Goal: Task Accomplishment & Management: Complete application form

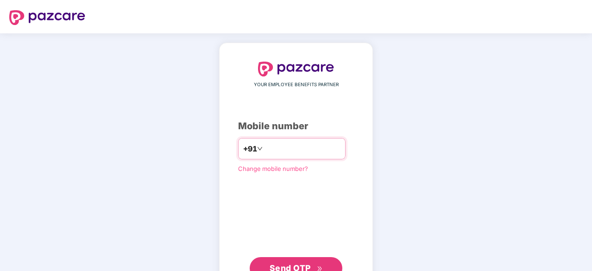
click at [289, 150] on input "**********" at bounding box center [303, 148] width 76 height 15
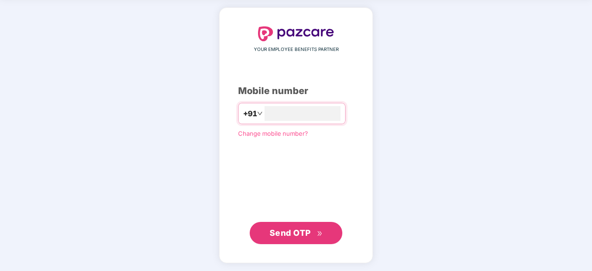
type input "**********"
click at [290, 235] on span "Send OTP" at bounding box center [290, 233] width 41 height 10
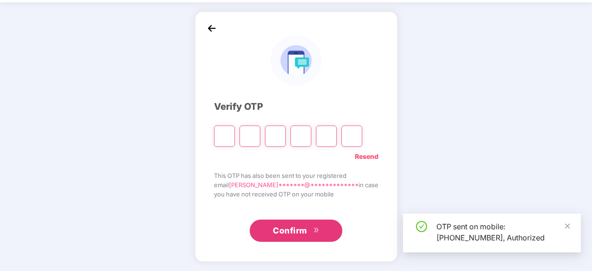
scroll to position [31, 0]
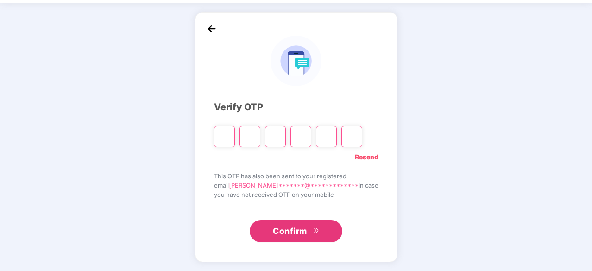
type input "*"
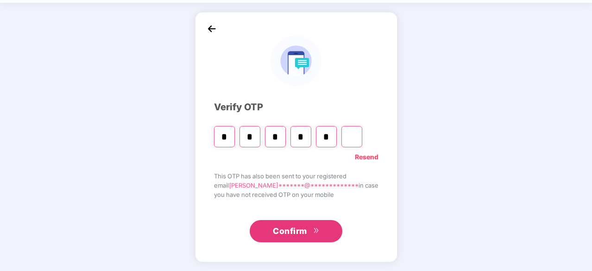
type input "*"
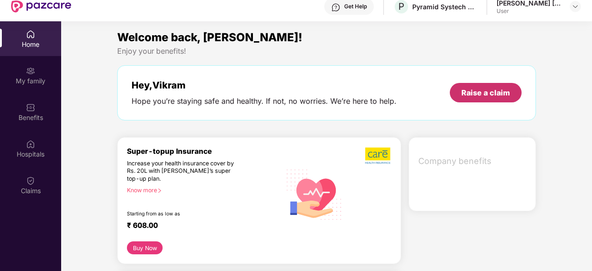
click at [488, 92] on div "Raise a claim" at bounding box center [486, 93] width 49 height 10
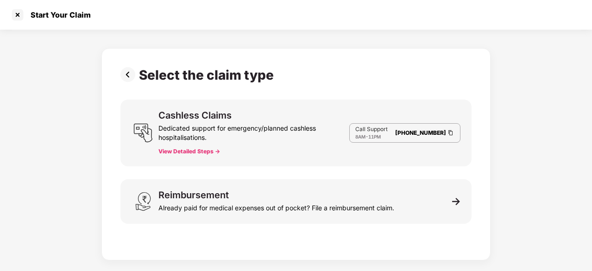
scroll to position [22, 0]
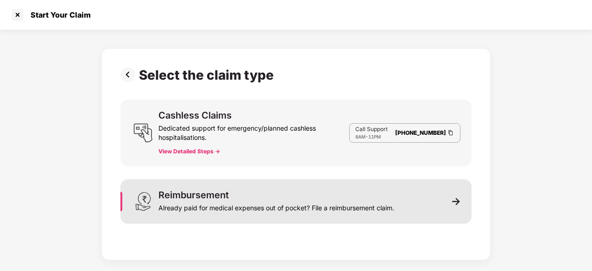
click at [195, 197] on div "Reimbursement" at bounding box center [194, 195] width 70 height 9
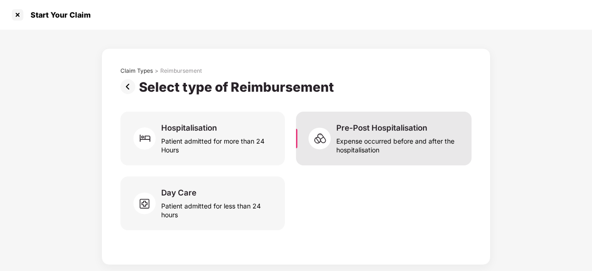
click at [387, 140] on div "Expense occurred before and after the hospitalisation" at bounding box center [399, 143] width 124 height 21
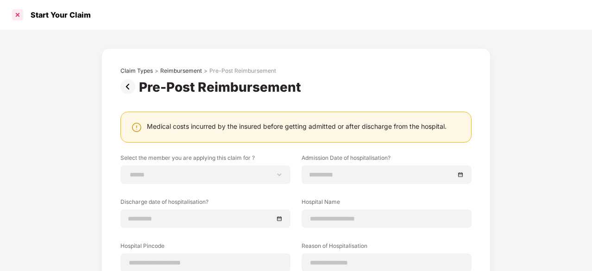
click at [18, 15] on div at bounding box center [17, 14] width 15 height 15
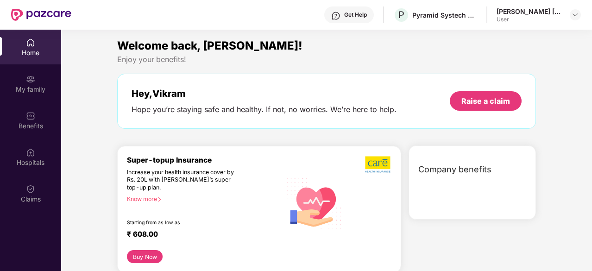
scroll to position [52, 0]
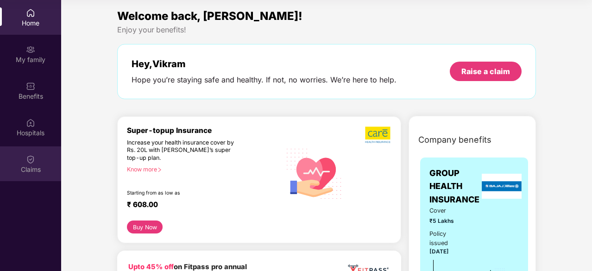
click at [34, 166] on div "Claims" at bounding box center [30, 169] width 61 height 9
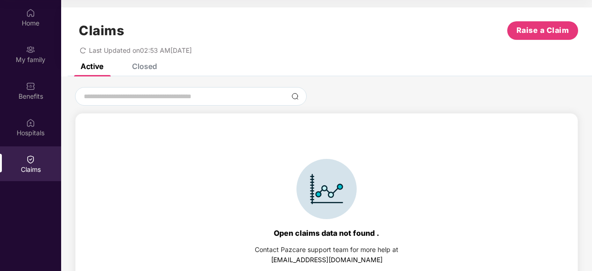
click at [144, 65] on div "Closed" at bounding box center [144, 66] width 25 height 9
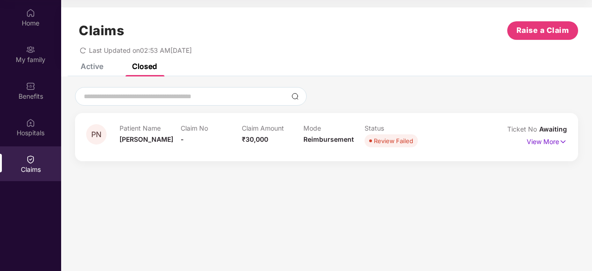
click at [97, 65] on div "Active" at bounding box center [92, 66] width 23 height 9
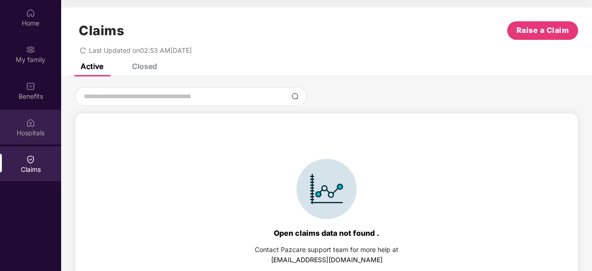
click at [35, 126] on div "Hospitals" at bounding box center [30, 127] width 61 height 35
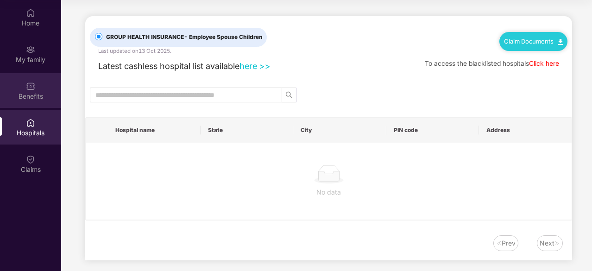
click at [35, 87] on div "Benefits" at bounding box center [30, 90] width 61 height 35
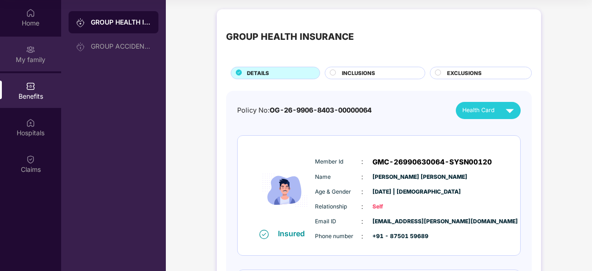
scroll to position [6, 0]
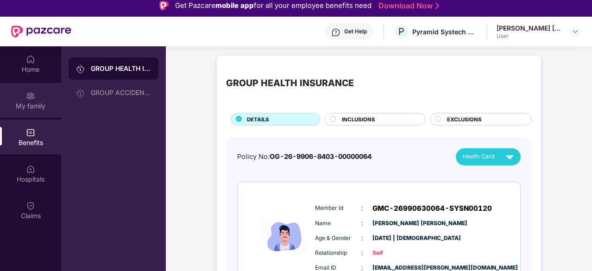
click at [34, 101] on div "My family" at bounding box center [30, 100] width 61 height 35
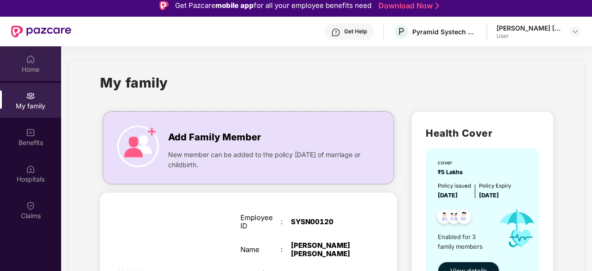
click at [32, 67] on div "Home" at bounding box center [30, 69] width 61 height 9
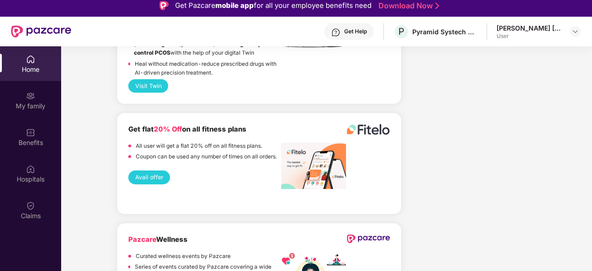
scroll to position [2019, 0]
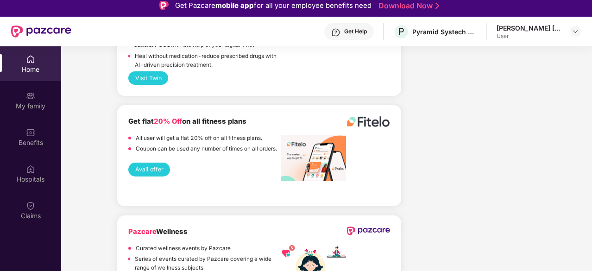
click at [34, 65] on div "Home" at bounding box center [30, 69] width 61 height 9
click at [35, 30] on img at bounding box center [41, 31] width 60 height 12
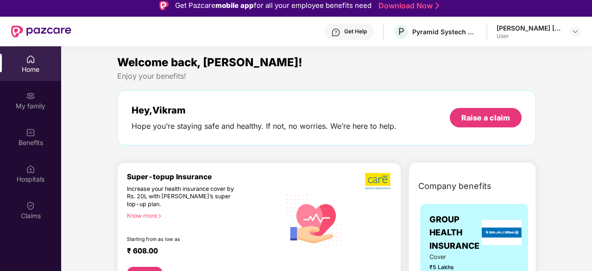
scroll to position [0, 0]
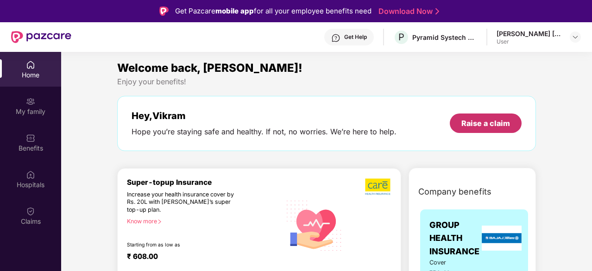
click at [475, 122] on div "Raise a claim" at bounding box center [486, 123] width 49 height 10
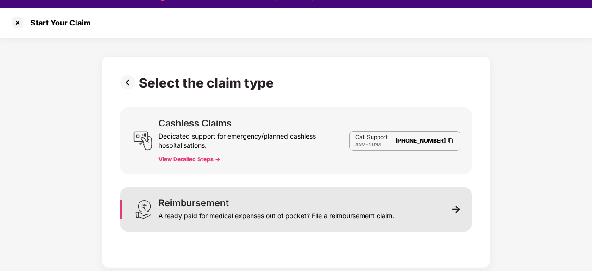
scroll to position [22, 0]
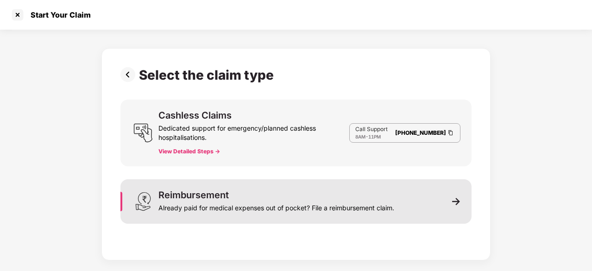
click at [265, 205] on div "Already paid for medical expenses out of pocket? File a reimbursement claim." at bounding box center [277, 206] width 236 height 13
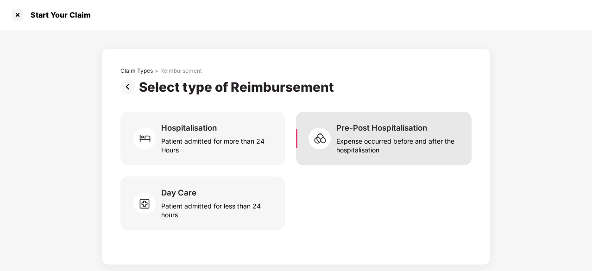
click at [341, 141] on div "Expense occurred before and after the hospitalisation" at bounding box center [399, 143] width 124 height 21
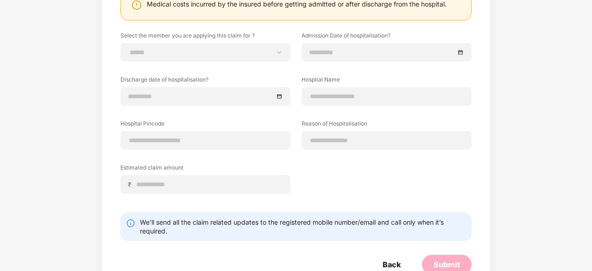
scroll to position [102, 0]
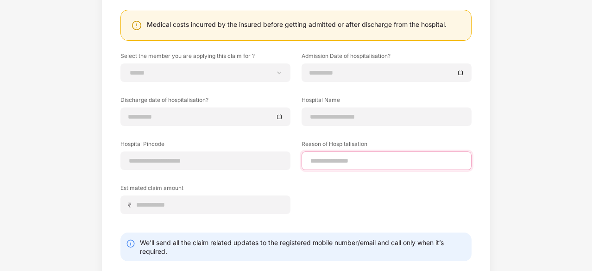
click at [324, 161] on input at bounding box center [387, 161] width 154 height 10
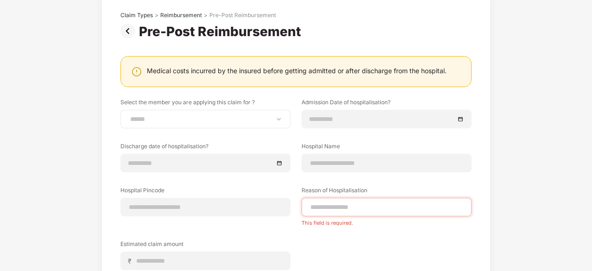
click at [258, 114] on div "**********" at bounding box center [206, 119] width 170 height 19
click at [255, 121] on select "**********" at bounding box center [205, 118] width 154 height 7
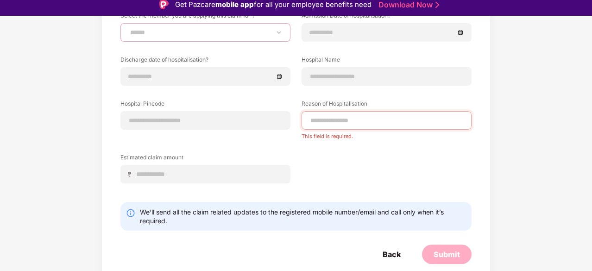
scroll to position [0, 0]
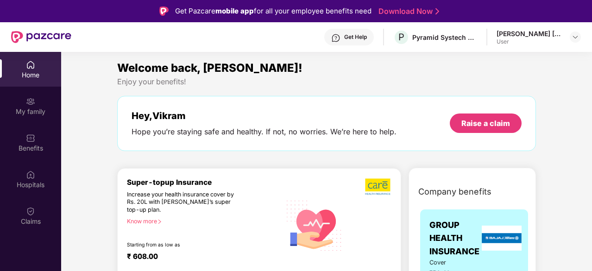
click at [566, 35] on div "[PERSON_NAME] [PERSON_NAME] User" at bounding box center [539, 37] width 84 height 16
click at [572, 36] on div at bounding box center [575, 37] width 11 height 11
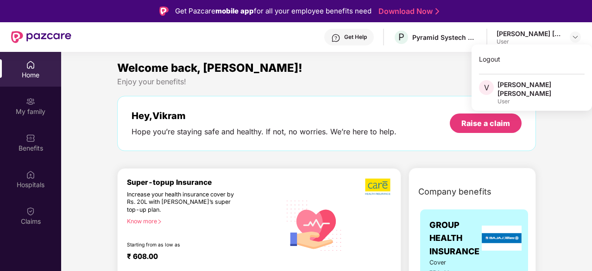
click at [309, 87] on div "Welcome back, [PERSON_NAME]! Enjoy your benefits! Hey, [PERSON_NAME] you’re sta…" at bounding box center [327, 109] width 426 height 101
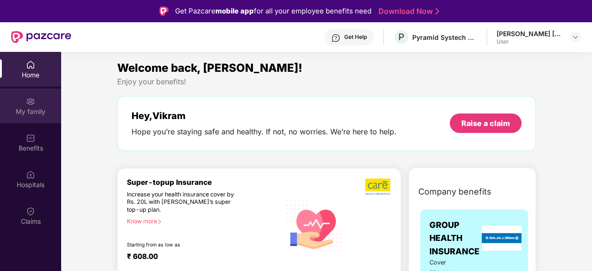
click at [32, 111] on div "My family" at bounding box center [30, 111] width 61 height 9
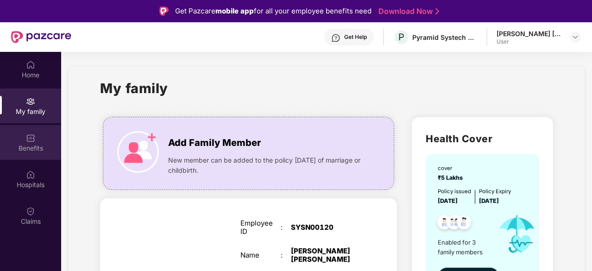
click at [33, 147] on div "Benefits" at bounding box center [30, 148] width 61 height 9
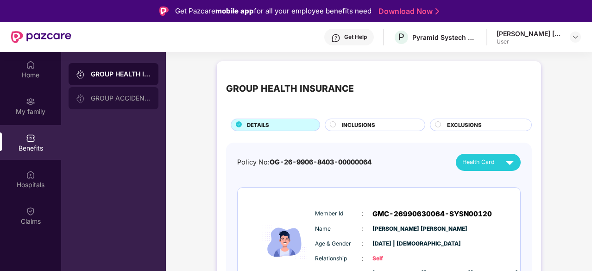
click at [111, 99] on div "GROUP ACCIDENTAL INSURANCE" at bounding box center [121, 98] width 60 height 7
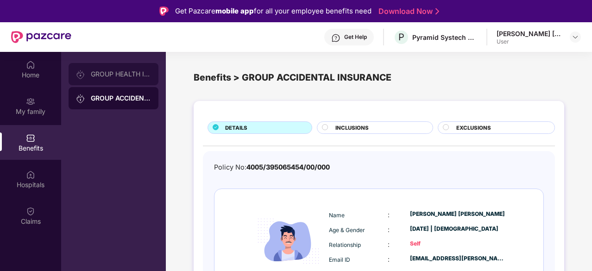
click at [119, 75] on div "GROUP HEALTH INSURANCE" at bounding box center [121, 73] width 60 height 7
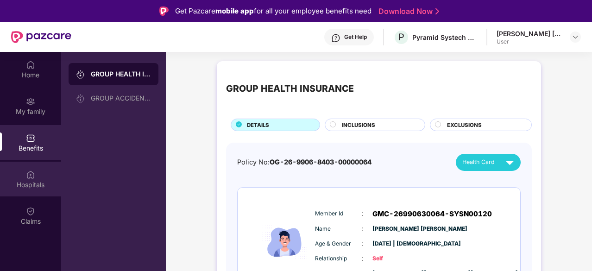
click at [34, 182] on div "Hospitals" at bounding box center [30, 184] width 61 height 9
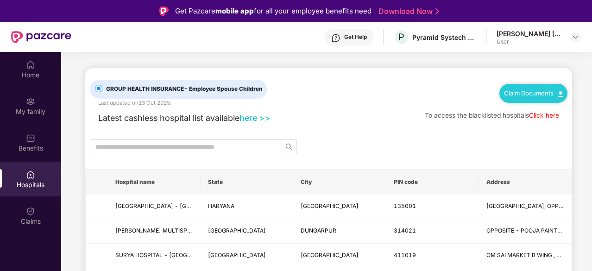
click at [538, 96] on link "Claim Documents" at bounding box center [533, 92] width 59 height 7
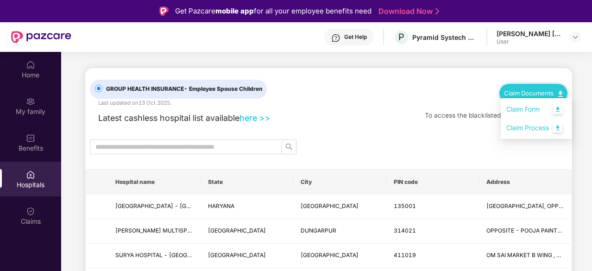
click at [527, 130] on link "Claim Process" at bounding box center [537, 128] width 60 height 20
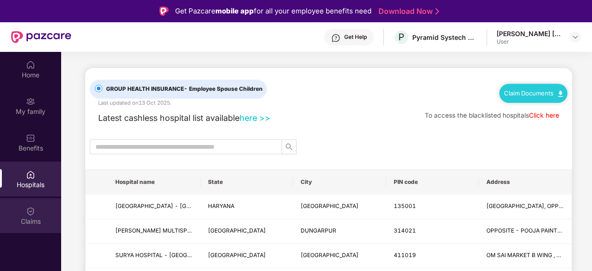
click at [36, 219] on div "Claims" at bounding box center [30, 221] width 61 height 9
